Goal: Use online tool/utility: Utilize a website feature to perform a specific function

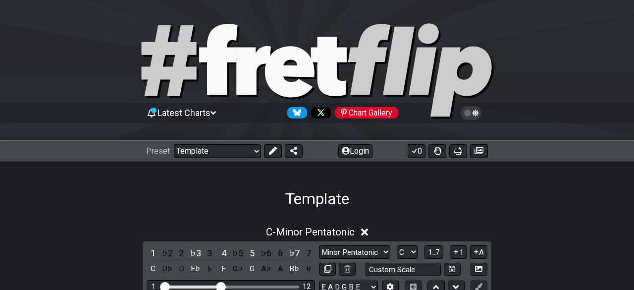
select select "/022455984908"
select select "C"
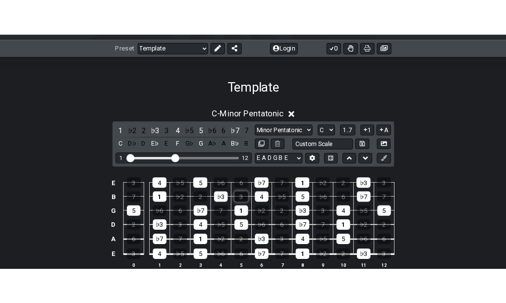
scroll to position [149, 0]
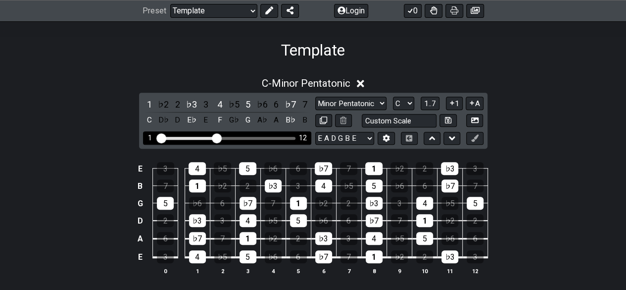
drag, startPoint x: 214, startPoint y: 142, endPoint x: 226, endPoint y: 134, distance: 13.9
click at [236, 140] on div "1 12" at bounding box center [227, 137] width 168 height 13
drag, startPoint x: 219, startPoint y: 136, endPoint x: 273, endPoint y: 143, distance: 53.9
click at [273, 137] on input "Visible fret range" at bounding box center [227, 137] width 141 height 0
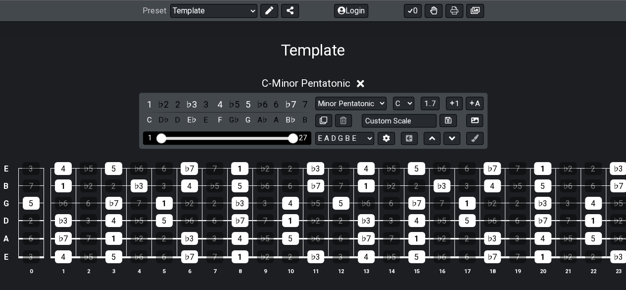
drag, startPoint x: 274, startPoint y: 141, endPoint x: 295, endPoint y: 139, distance: 20.9
click at [295, 137] on input "Visible fret range" at bounding box center [227, 137] width 141 height 0
drag, startPoint x: 294, startPoint y: 137, endPoint x: 259, endPoint y: 130, distance: 35.4
click at [259, 137] on input "Visible fret range" at bounding box center [227, 137] width 141 height 0
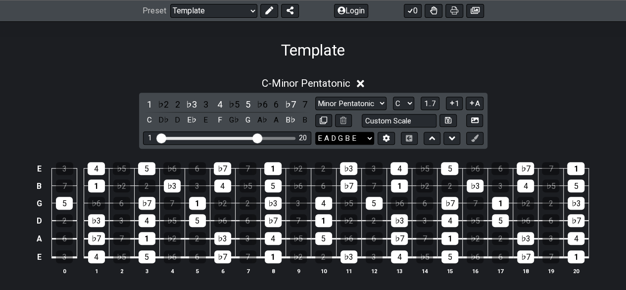
drag, startPoint x: 262, startPoint y: 134, endPoint x: 333, endPoint y: 135, distance: 70.8
click at [333, 135] on div "1 ♭2 2 ♭3 3 4 ♭5 5 ♭6 6 ♭7 7 C D♭ D E♭ E F G♭ G A♭ A B♭ B Minor Pentatonic Majo…" at bounding box center [313, 121] width 349 height 56
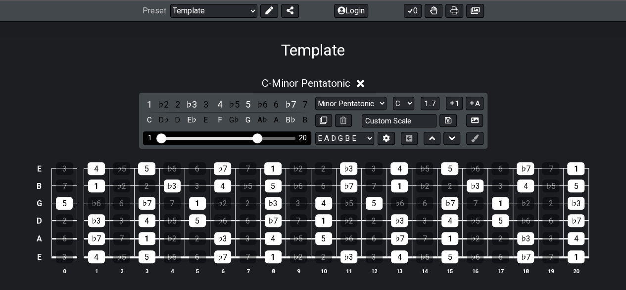
click at [281, 135] on div "1 20" at bounding box center [227, 137] width 168 height 13
click at [287, 141] on div "1 20" at bounding box center [227, 137] width 168 height 13
click at [287, 118] on div "B♭" at bounding box center [290, 119] width 13 height 13
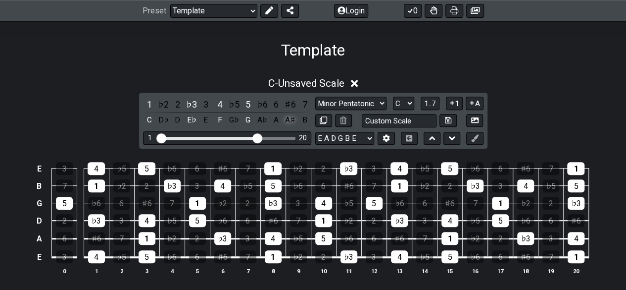
click at [289, 121] on div "A♯" at bounding box center [290, 119] width 13 height 13
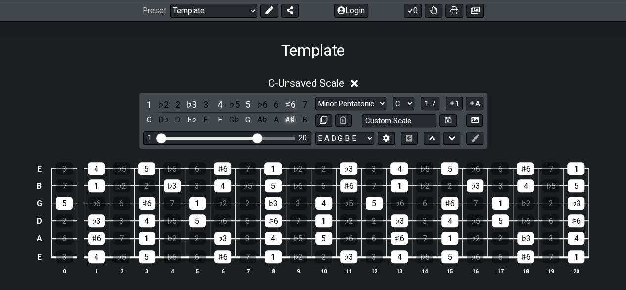
click at [289, 121] on div "A♯" at bounding box center [290, 119] width 13 height 13
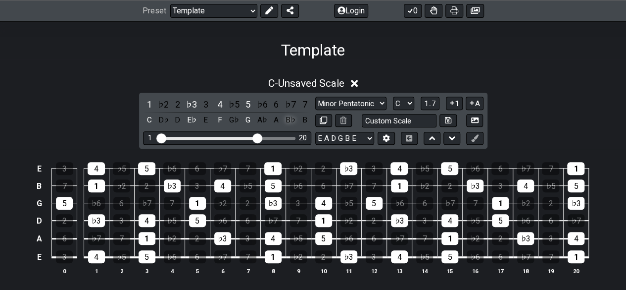
click at [289, 121] on div "B♭" at bounding box center [290, 119] width 13 height 13
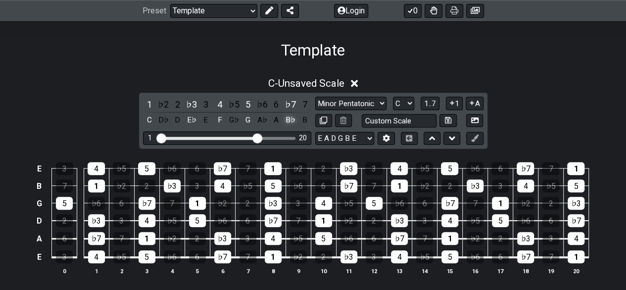
click at [289, 121] on div "B♭" at bounding box center [290, 119] width 13 height 13
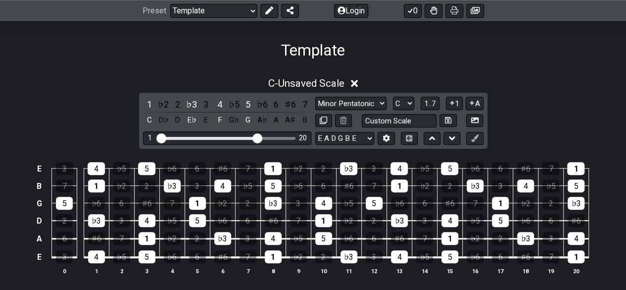
click at [289, 121] on div "A♯" at bounding box center [290, 119] width 13 height 13
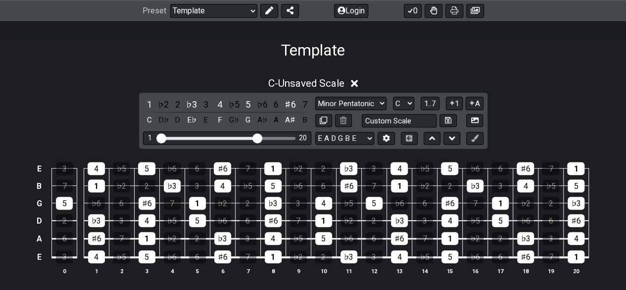
click at [289, 121] on div "A♯" at bounding box center [290, 119] width 13 height 13
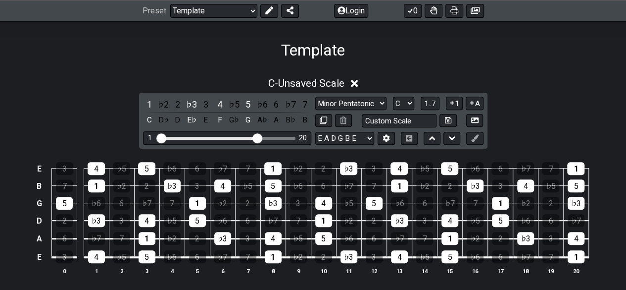
click at [289, 121] on div "B♭" at bounding box center [290, 119] width 13 height 13
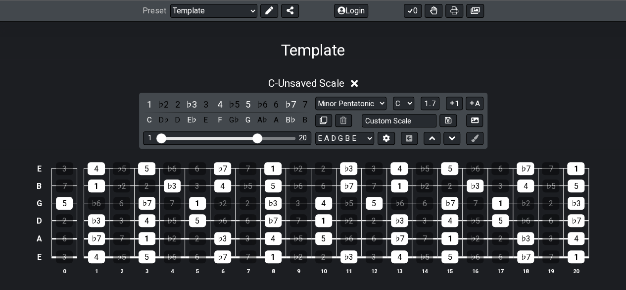
click at [289, 121] on div "B♭" at bounding box center [290, 119] width 13 height 13
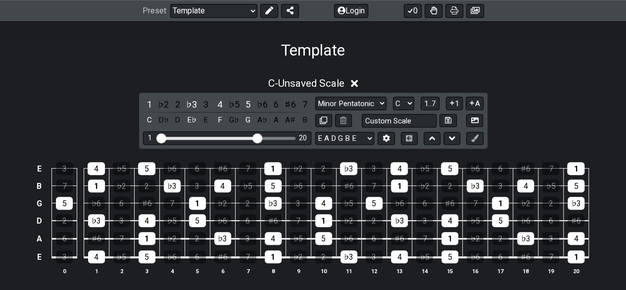
click at [289, 121] on div "A♯" at bounding box center [290, 119] width 13 height 13
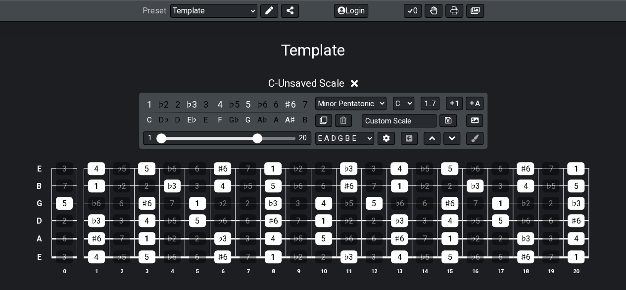
click at [289, 121] on div "A♯" at bounding box center [290, 119] width 13 height 13
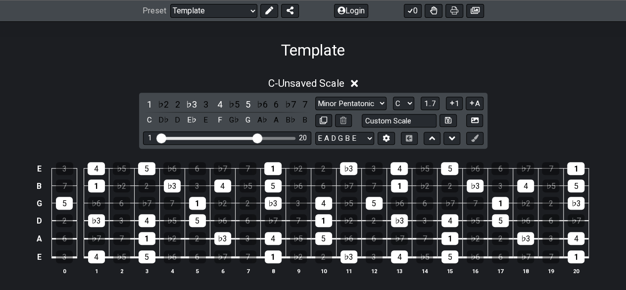
click at [289, 121] on div "B♭" at bounding box center [290, 119] width 13 height 13
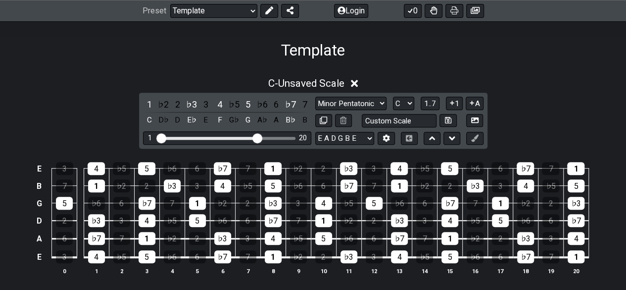
click at [289, 121] on div "B♭" at bounding box center [290, 119] width 13 height 13
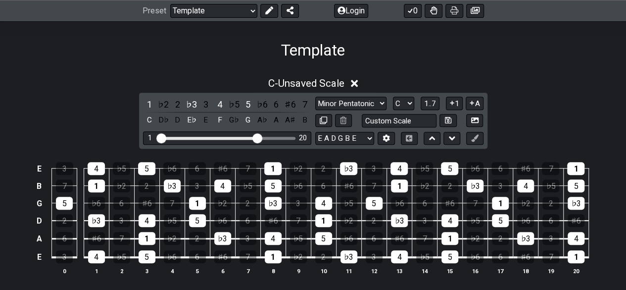
click at [289, 121] on div "A♯" at bounding box center [290, 119] width 13 height 13
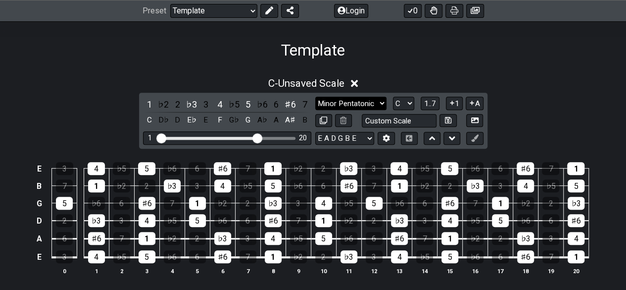
click at [382, 104] on select "Minor Pentatonic Major 3rds Minor Pentatonic Major Pentatonic Minor Blues Major…" at bounding box center [350, 103] width 71 height 13
select select "Major Pentatonic"
click at [315, 97] on select "Minor Pentatonic Major 3rds Minor Pentatonic Major Pentatonic Minor Blues Major…" at bounding box center [350, 103] width 71 height 13
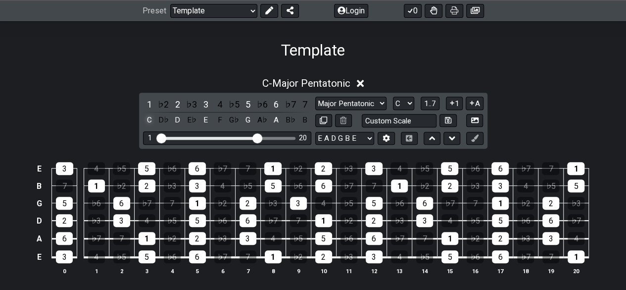
click at [146, 120] on div "C" at bounding box center [149, 119] width 13 height 13
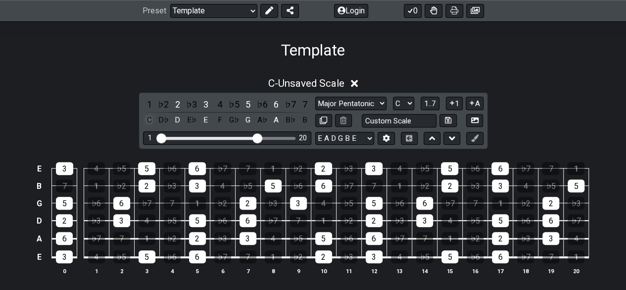
click at [146, 122] on div "C" at bounding box center [149, 119] width 13 height 13
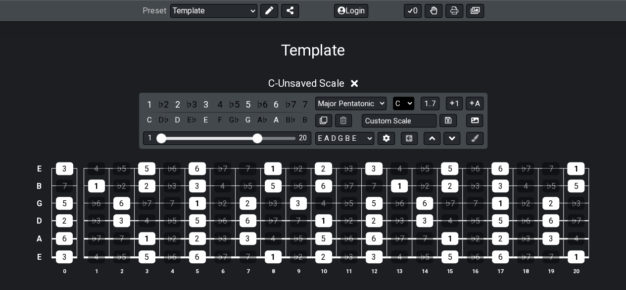
click at [406, 103] on select "A♭ A A♯ B♭ B C C♯ D♭ D D♯ E♭ E F F♯ G♭ G G♯" at bounding box center [403, 103] width 21 height 13
click at [393, 97] on select "A♭ A A♯ B♭ B C C♯ D♭ D D♯ E♭ E F F♯ G♭ G G♯" at bounding box center [403, 103] width 21 height 13
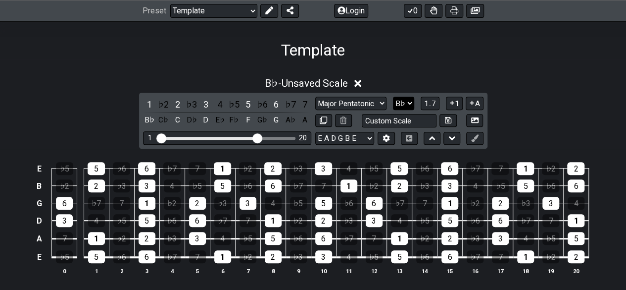
click at [405, 102] on select "A♭ A A♯ B♭ B C C♯ D♭ D D♯ E♭ E F F♯ G♭ G G♯" at bounding box center [403, 103] width 21 height 13
select select "G"
click at [393, 97] on select "A♭ A A♯ B♭ B C C♯ D♭ D D♯ E♭ E F F♯ G♭ G G♯" at bounding box center [403, 103] width 21 height 13
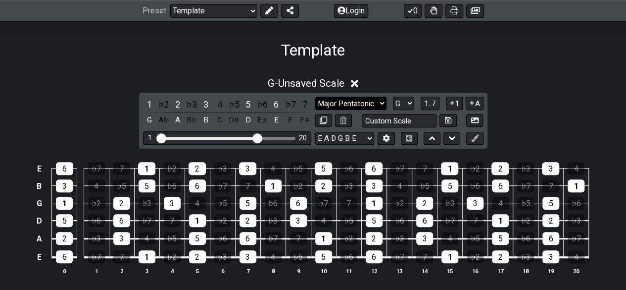
click at [372, 103] on select "Minor Pentatonic Major 3rds Minor Pentatonic Major Pentatonic Minor Blues Major…" at bounding box center [350, 103] width 71 height 13
select select "Minor Pentatonic"
click at [315, 97] on select "Minor Pentatonic Major 3rds Minor Pentatonic Major Pentatonic Minor Blues Major…" at bounding box center [350, 103] width 71 height 13
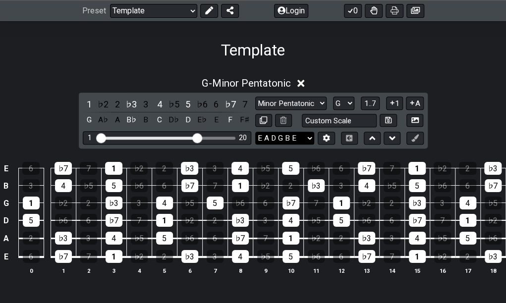
click at [294, 139] on select "E A D G B E E A D G B E E A D G B E B E A D F♯ B A D G C E A D A D G B E E♭ A♭ …" at bounding box center [284, 138] width 59 height 13
click at [300, 9] on button "Login" at bounding box center [291, 11] width 34 height 14
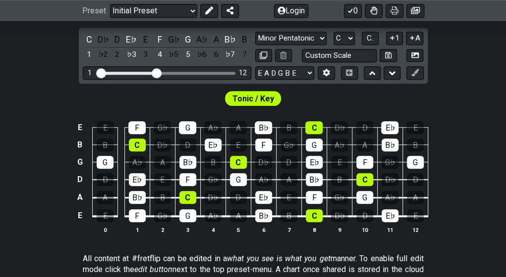
scroll to position [198, 0]
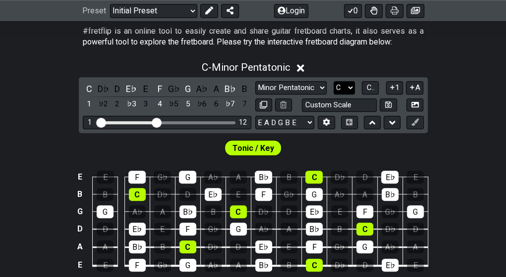
click at [339, 90] on select "A♭ A A♯ B♭ B C C♯ D♭ D D♯ E♭ E F F♯ G♭ G G♯" at bounding box center [343, 87] width 21 height 13
select select "G"
click at [333, 81] on select "A♭ A A♯ B♭ B C C♯ D♭ D D♯ E♭ E F F♯ G♭ G G♯" at bounding box center [343, 87] width 21 height 13
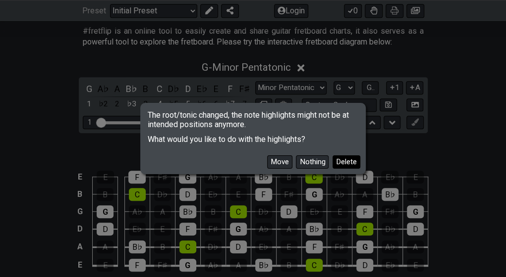
click at [334, 169] on button "Delete" at bounding box center [346, 162] width 28 height 13
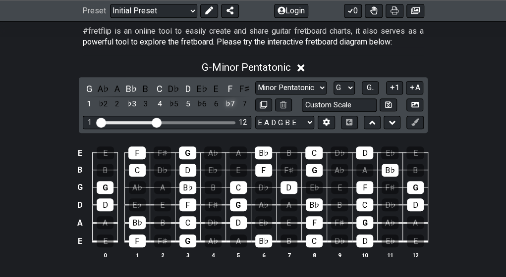
click at [232, 107] on div "♭7" at bounding box center [230, 104] width 13 height 13
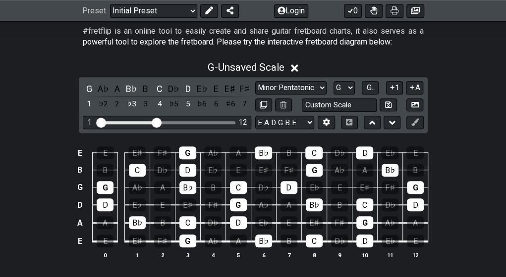
click at [232, 107] on div "♯6" at bounding box center [230, 104] width 13 height 13
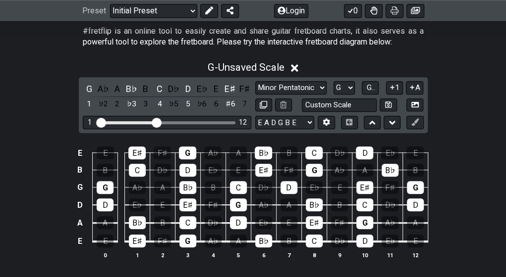
click at [232, 107] on div "♯6" at bounding box center [230, 104] width 13 height 13
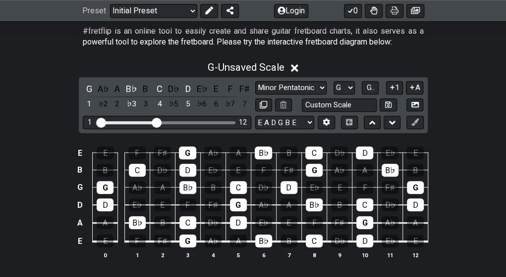
click at [232, 107] on div "♭7" at bounding box center [230, 104] width 13 height 13
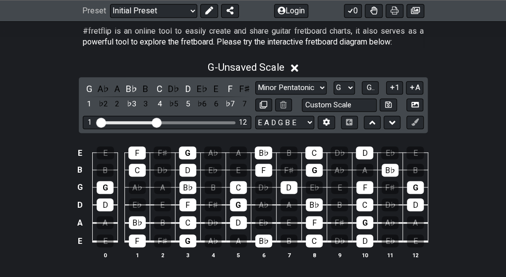
click at [232, 107] on div "♭7" at bounding box center [230, 104] width 13 height 13
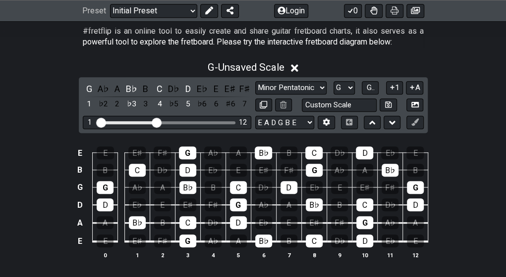
click at [232, 107] on div "♯6" at bounding box center [230, 104] width 13 height 13
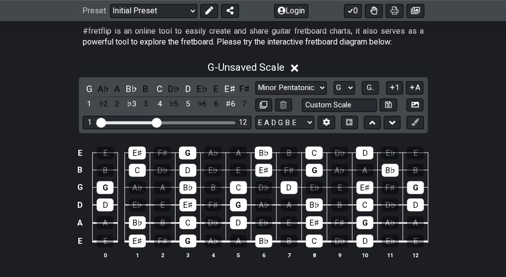
click at [232, 107] on div "♯6" at bounding box center [230, 104] width 13 height 13
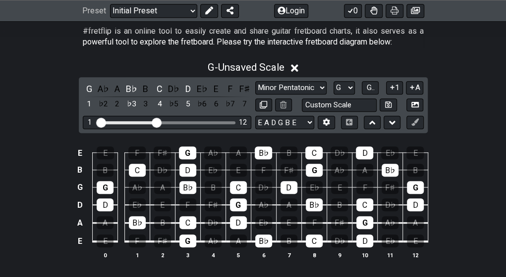
click at [232, 107] on div "♭7" at bounding box center [230, 104] width 13 height 13
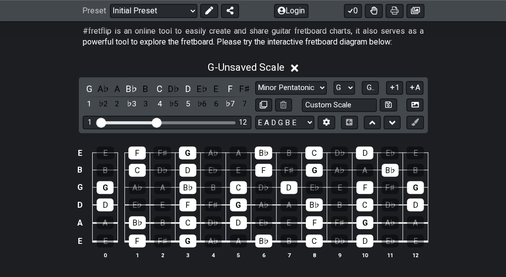
click at [232, 107] on div "♭7" at bounding box center [230, 104] width 13 height 13
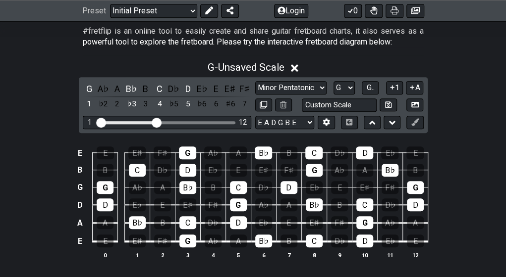
click at [232, 107] on div "♯6" at bounding box center [230, 104] width 13 height 13
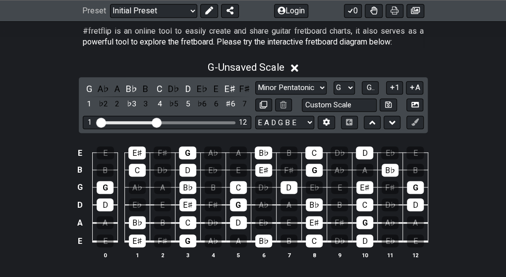
click at [232, 107] on div "♯6" at bounding box center [230, 104] width 13 height 13
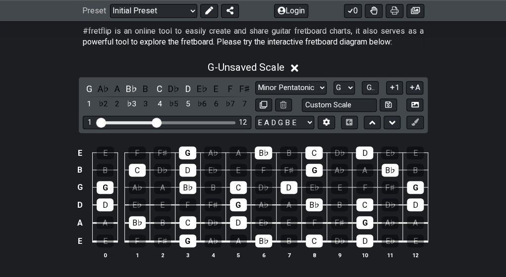
click at [232, 107] on div "♭7" at bounding box center [230, 104] width 13 height 13
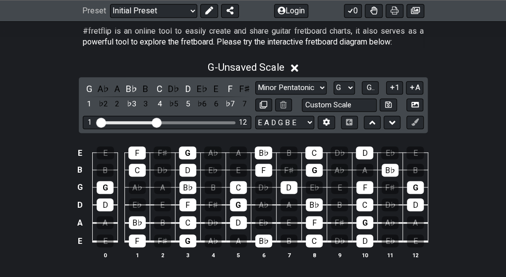
click at [232, 107] on div "♭7" at bounding box center [230, 104] width 13 height 13
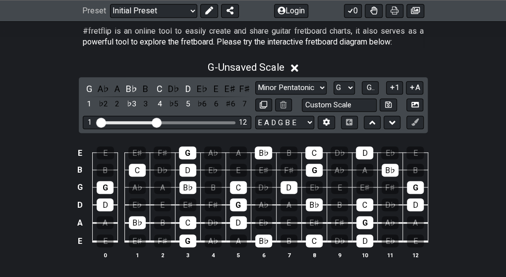
click at [232, 107] on div "♯6" at bounding box center [230, 104] width 13 height 13
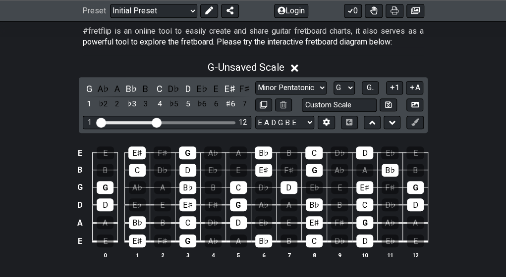
click at [232, 107] on div "♯6" at bounding box center [230, 104] width 13 height 13
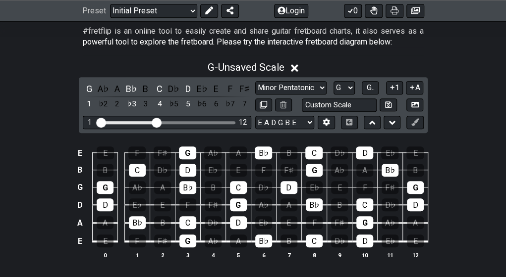
click at [232, 107] on div "♭7" at bounding box center [230, 104] width 13 height 13
